Goal: Information Seeking & Learning: Learn about a topic

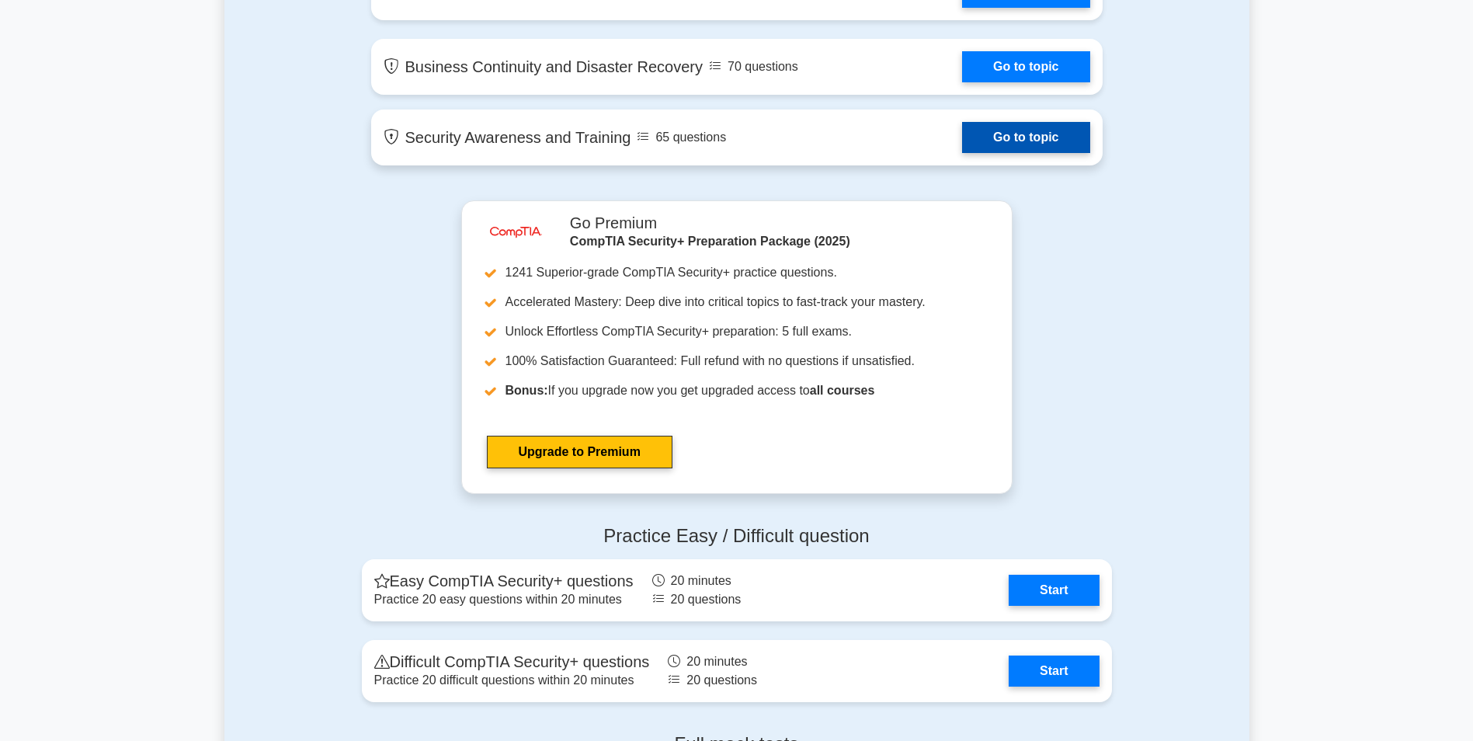
scroll to position [2642, 0]
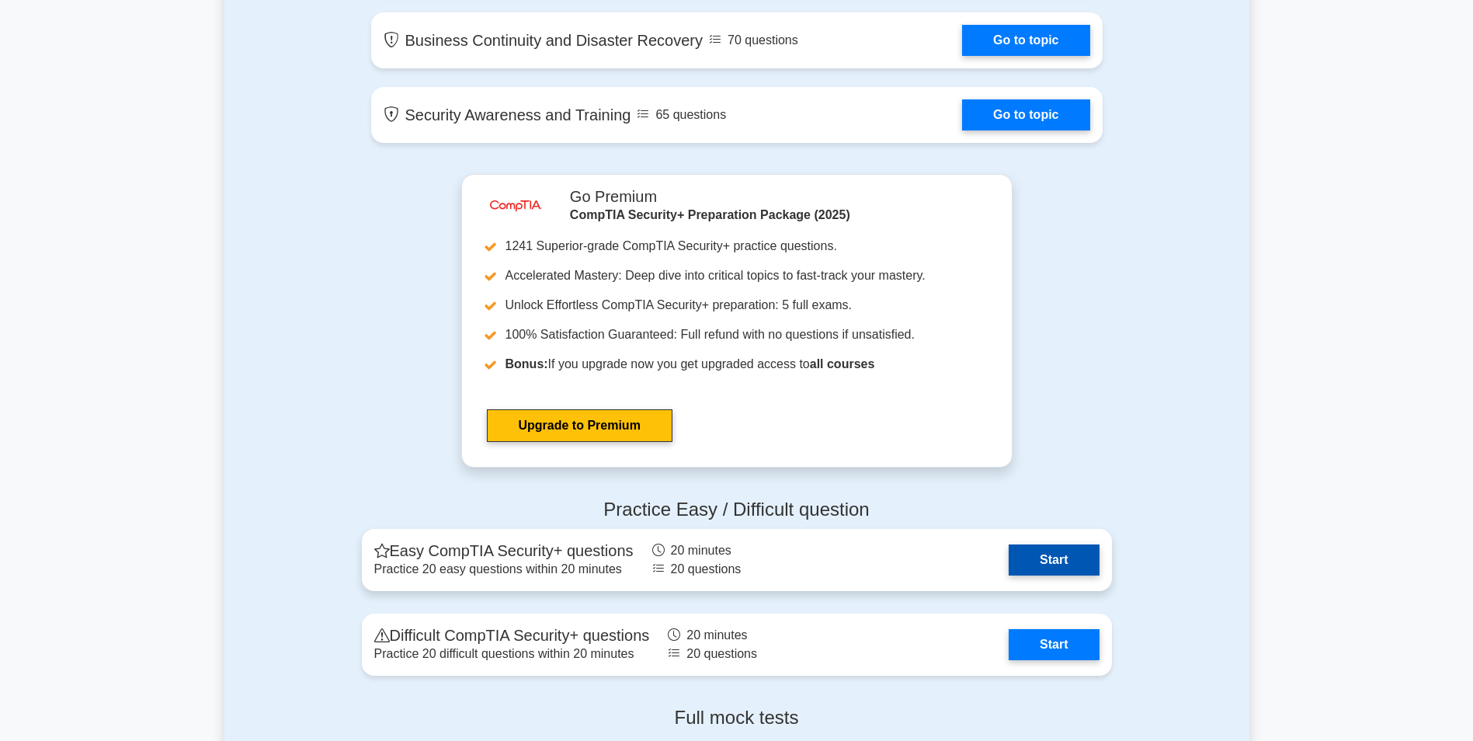
click at [1037, 546] on link "Start" at bounding box center [1054, 559] width 90 height 31
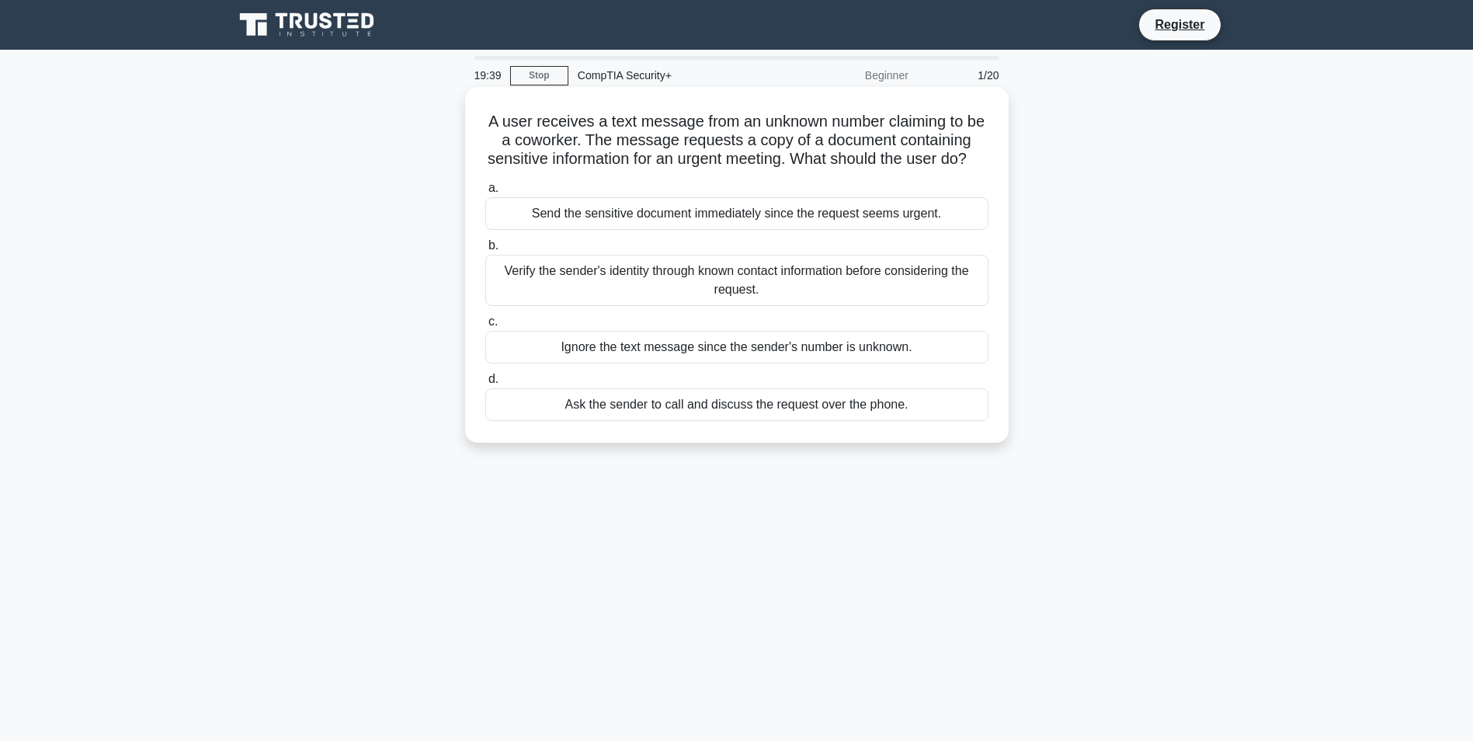
click at [732, 306] on div "Verify the sender's identity through known contact information before consideri…" at bounding box center [736, 280] width 503 height 51
click at [485, 251] on input "b. Verify the sender's identity through known contact information before consid…" at bounding box center [485, 246] width 0 height 10
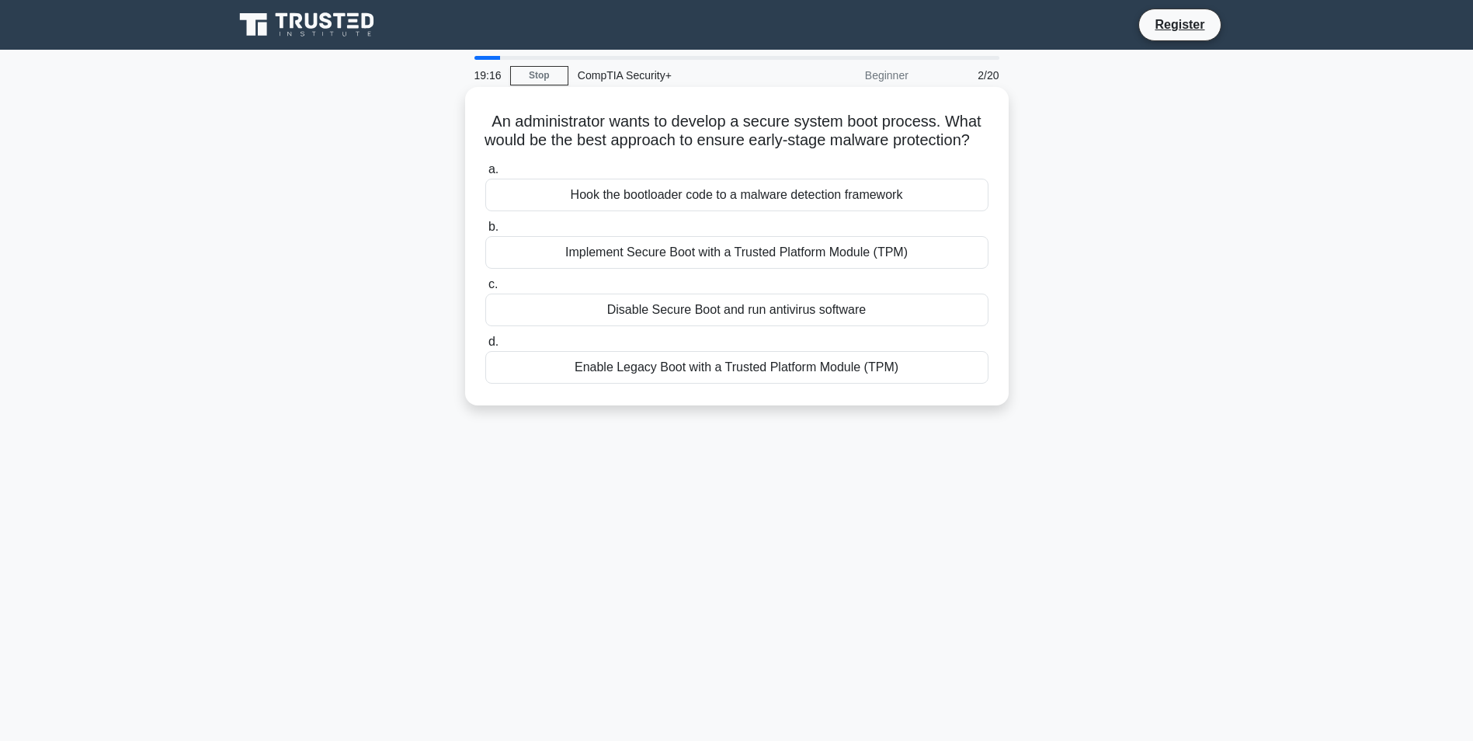
click at [767, 211] on div "Hook the bootloader code to a malware detection framework" at bounding box center [736, 195] width 503 height 33
click at [485, 175] on input "a. Hook the bootloader code to a malware detection framework" at bounding box center [485, 170] width 0 height 10
